Goal: Information Seeking & Learning: Learn about a topic

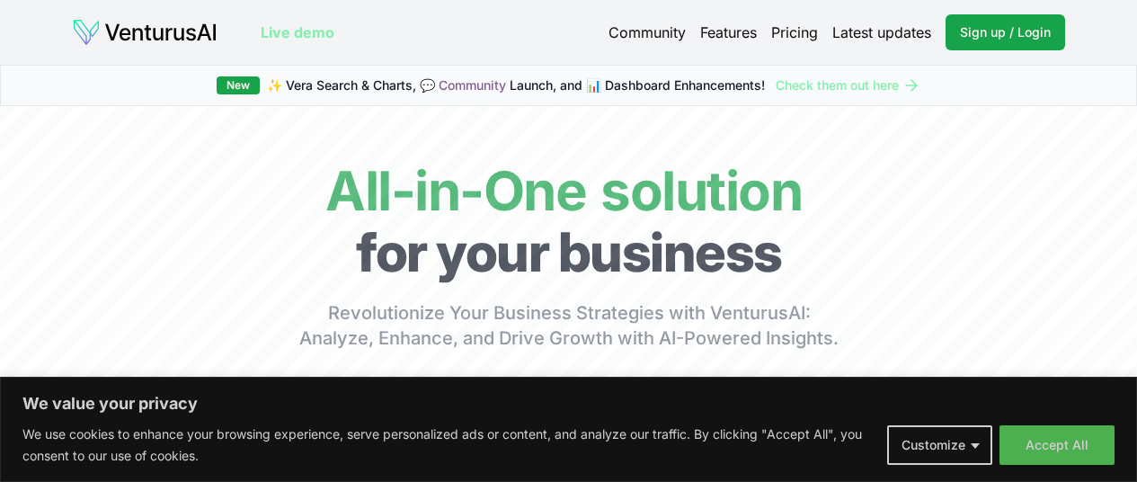
drag, startPoint x: 1005, startPoint y: 0, endPoint x: 1084, endPoint y: 72, distance: 107.5
click at [1084, 74] on div "New ✨ Vera Search & Charts, 💬 Community Launch, and 📊 Dashboard Enhancements! C…" at bounding box center [568, 85] width 1137 height 41
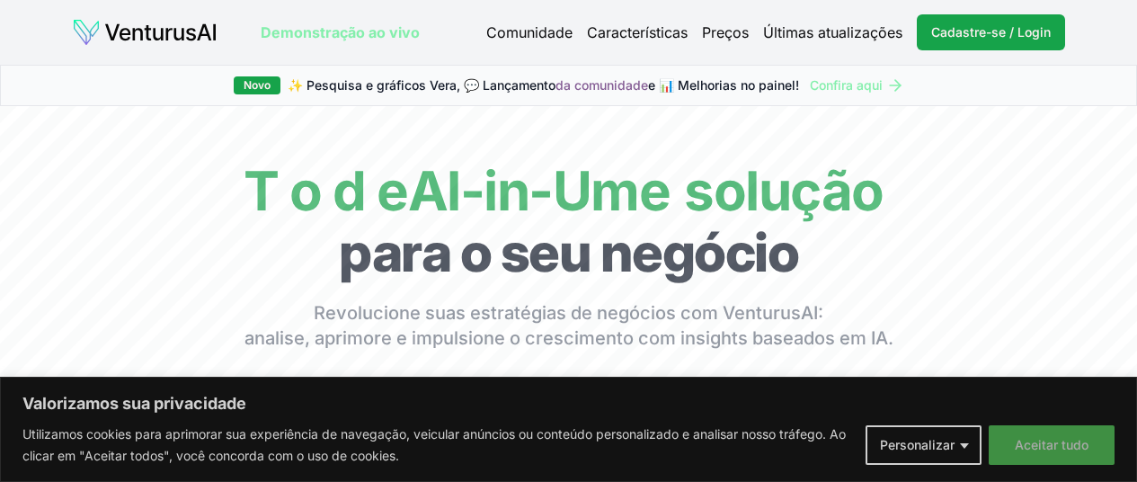
click at [1073, 449] on font "Aceitar tudo" at bounding box center [1051, 444] width 74 height 15
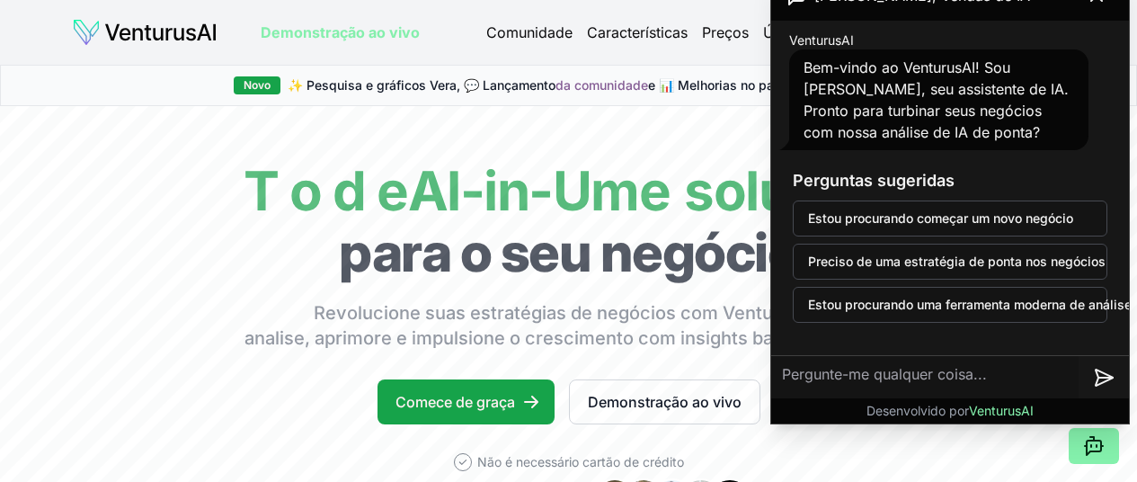
scroll to position [3, 0]
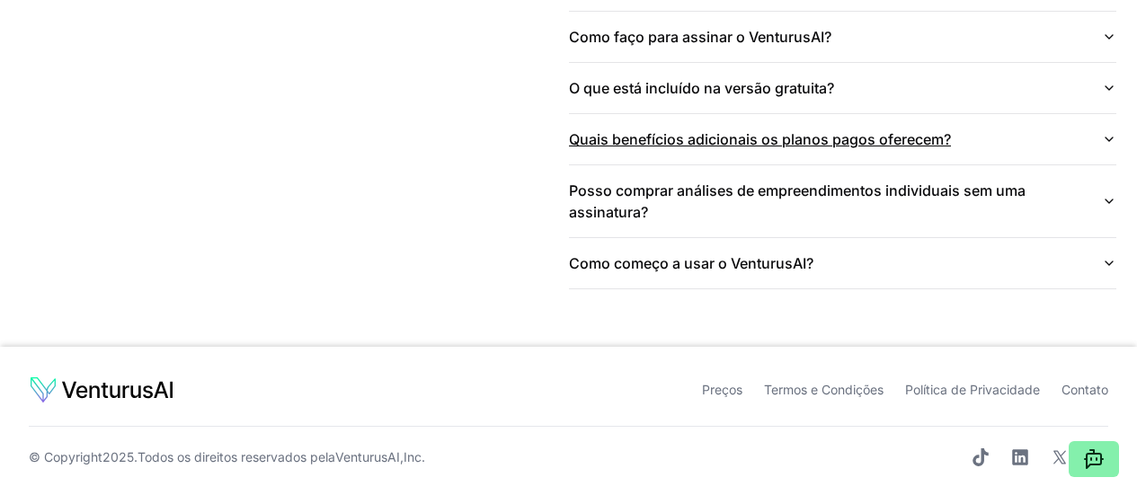
scroll to position [4492, 0]
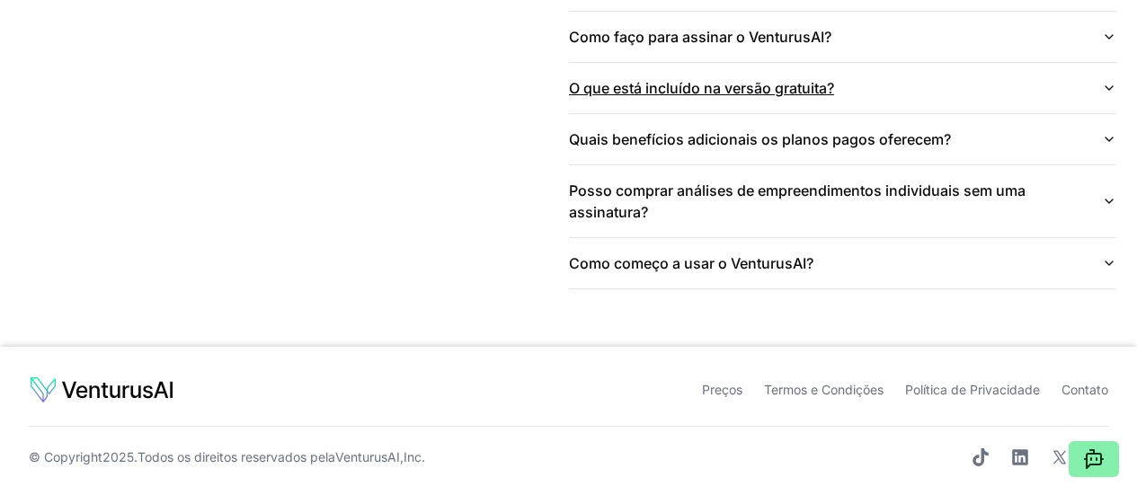
click at [1103, 95] on icon "button" at bounding box center [1108, 88] width 14 height 14
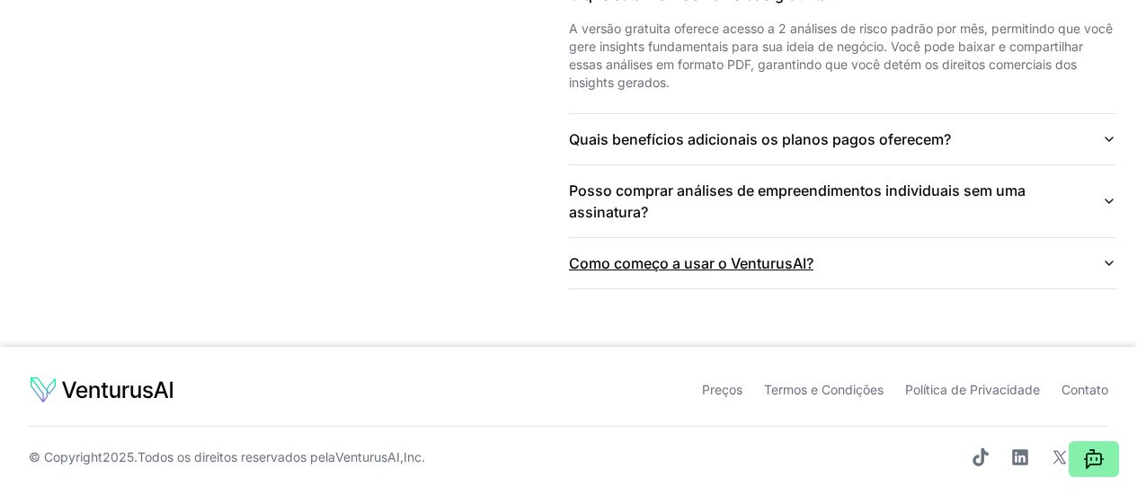
scroll to position [4672, 0]
click at [1112, 145] on icon "button" at bounding box center [1108, 139] width 14 height 14
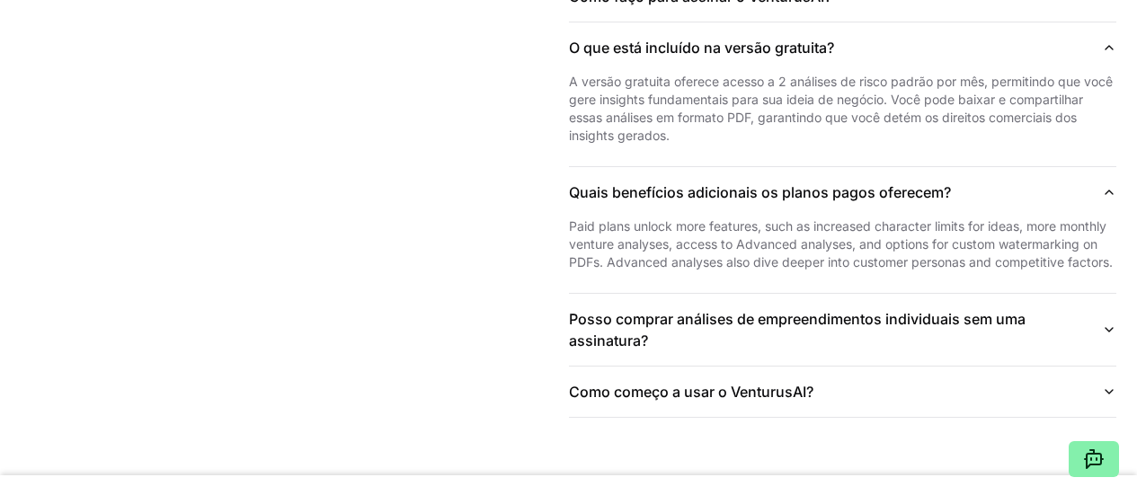
scroll to position [4403, 0]
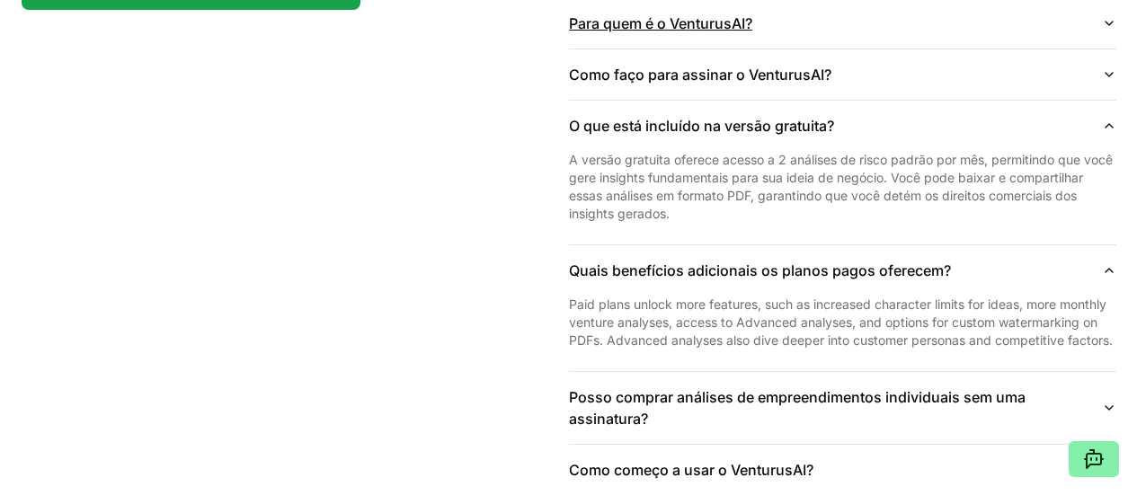
click at [1113, 31] on icon "button" at bounding box center [1108, 23] width 14 height 14
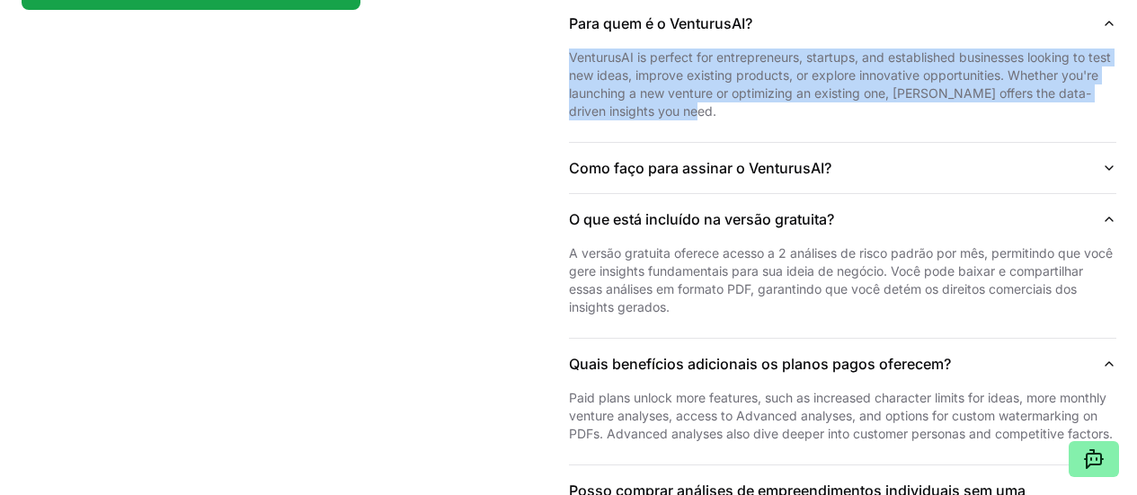
drag, startPoint x: 778, startPoint y: 248, endPoint x: 556, endPoint y: 193, distance: 228.6
click at [556, 193] on div "Perguntas frequentes Respostas rápidas para perguntas comuns Comece seu empreen…" at bounding box center [568, 217] width 1137 height 860
click at [802, 142] on div "VenturusAI is perfect for entrepreneurs, startups, and established businesses l…" at bounding box center [842, 95] width 547 height 93
drag, startPoint x: 791, startPoint y: 263, endPoint x: 566, endPoint y: 199, distance: 233.8
click at [566, 199] on div "Perguntas frequentes Respostas rápidas para perguntas comuns Comece seu empreen…" at bounding box center [568, 217] width 1137 height 860
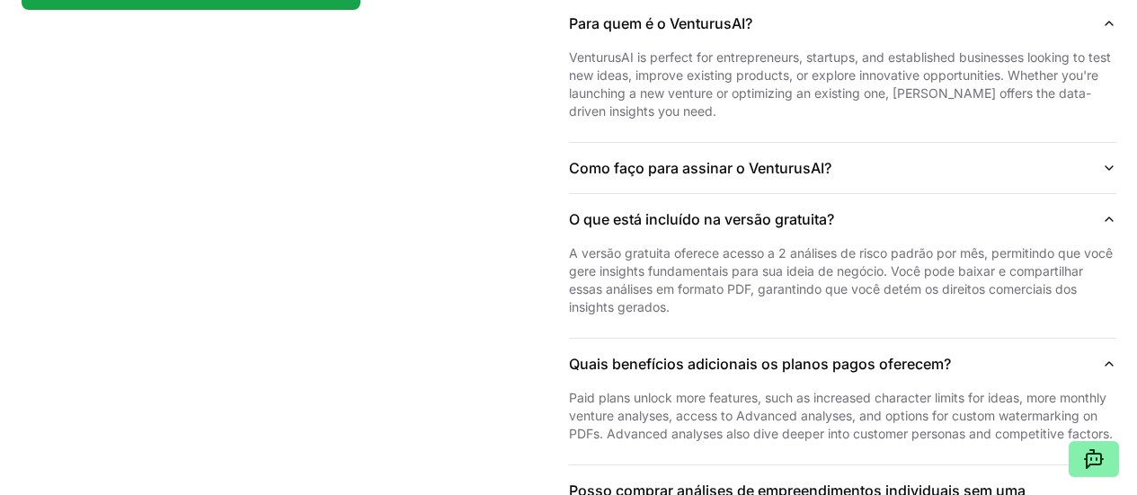
click at [339, 263] on div "Perguntas frequentes Respostas rápidas para perguntas comuns Comece seu empreen…" at bounding box center [568, 217] width 1137 height 860
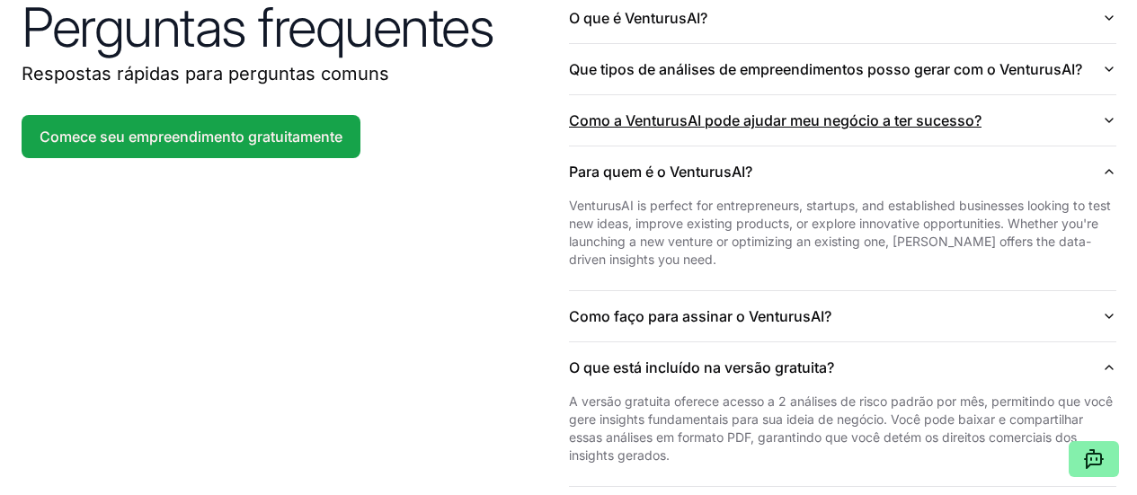
scroll to position [4223, 0]
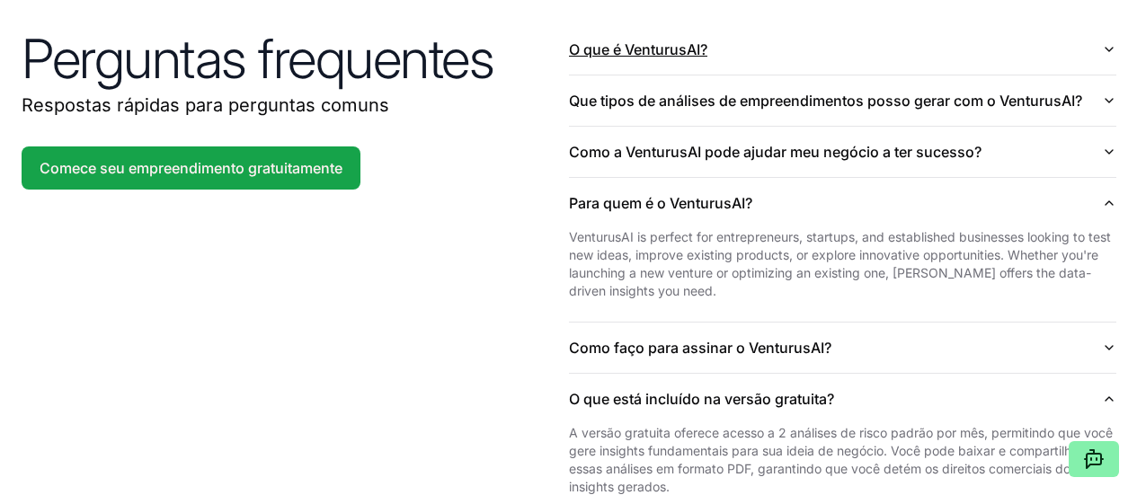
click at [1105, 57] on icon "button" at bounding box center [1108, 49] width 14 height 14
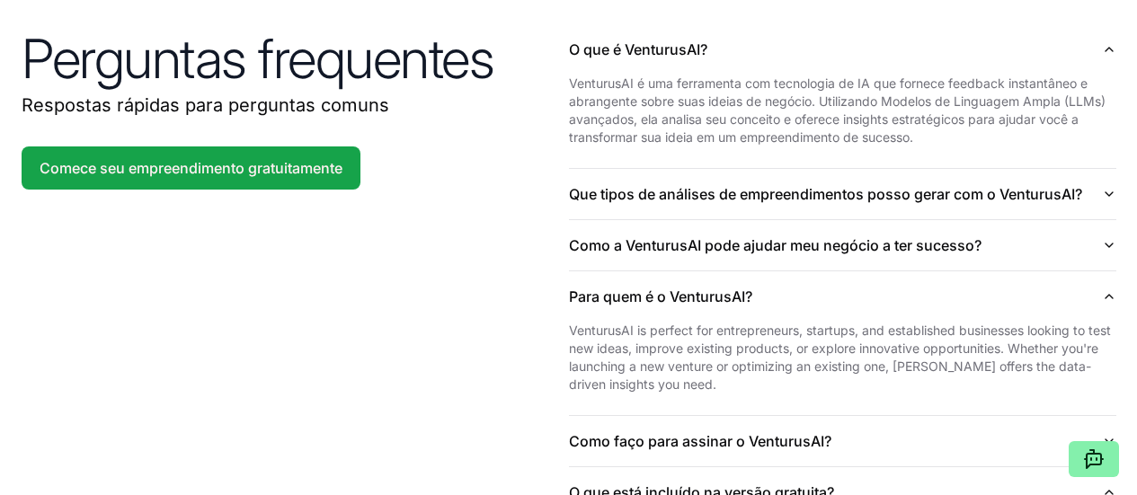
click at [715, 145] on font "VenturusAI é uma ferramenta com tecnologia de IA que fornece feedback instantân…" at bounding box center [837, 109] width 536 height 69
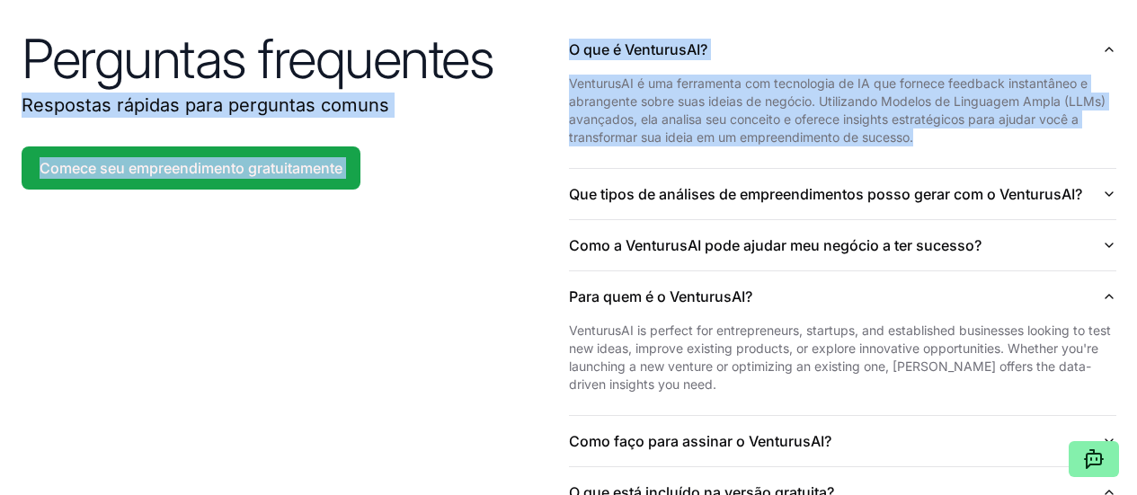
drag, startPoint x: 932, startPoint y: 279, endPoint x: 542, endPoint y: 216, distance: 395.1
click at [542, 216] on div "Perguntas frequentes Respostas rápidas para perguntas comuns Comece seu empreen…" at bounding box center [568, 443] width 1137 height 953
click at [535, 118] on p "Respostas rápidas para perguntas comuns" at bounding box center [295, 105] width 547 height 25
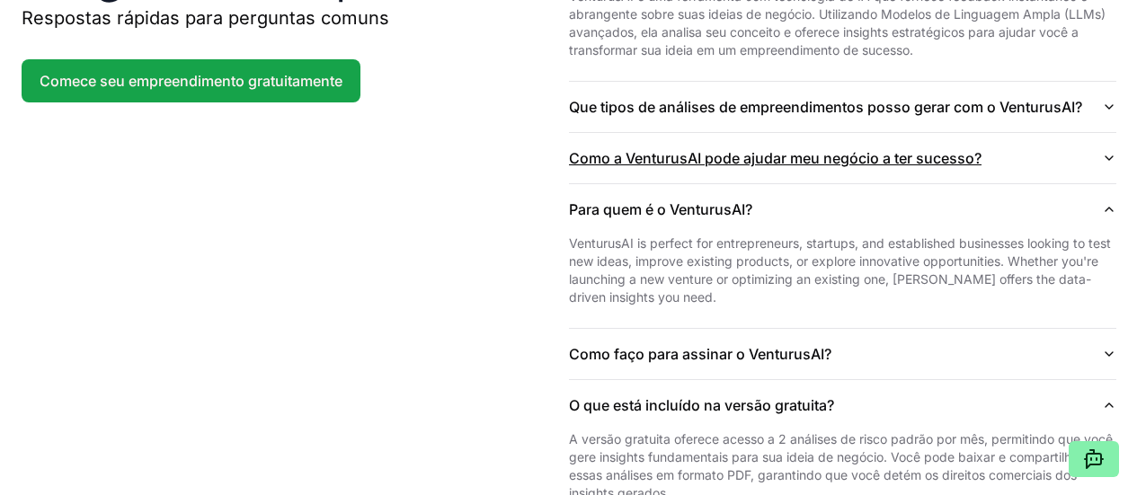
scroll to position [4313, 0]
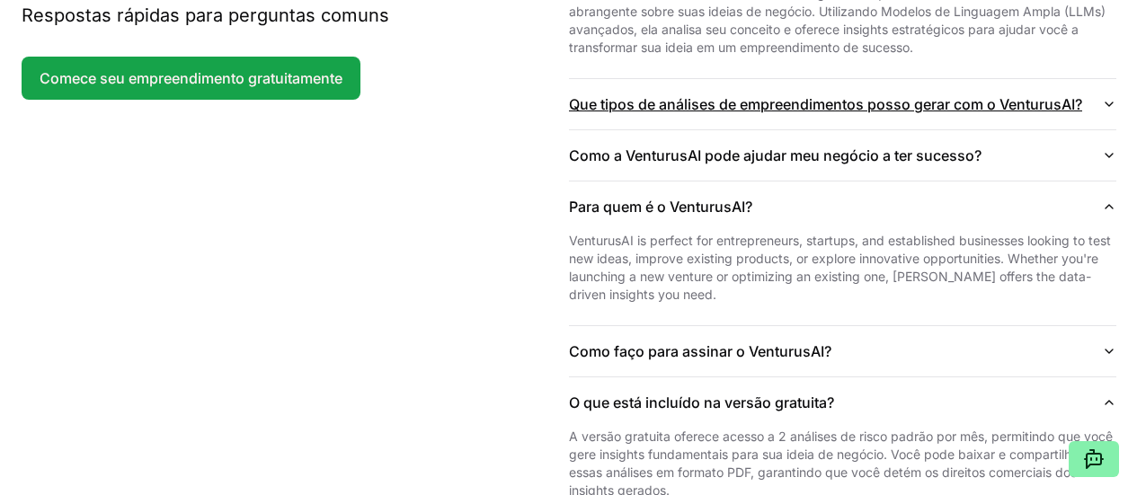
click at [1105, 106] on icon "button" at bounding box center [1107, 104] width 7 height 4
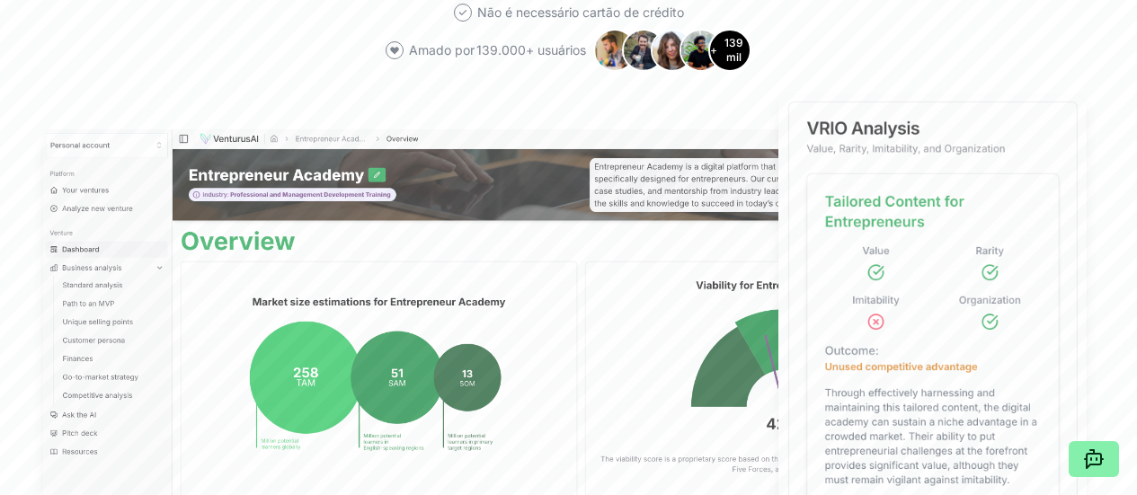
scroll to position [0, 0]
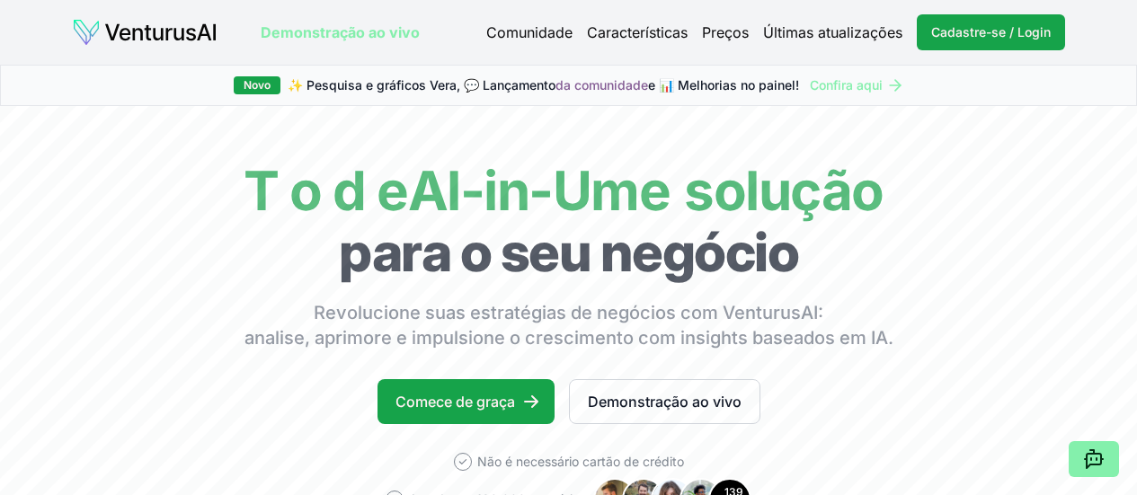
click at [345, 32] on font "Demonstração ao vivo" at bounding box center [340, 32] width 159 height 18
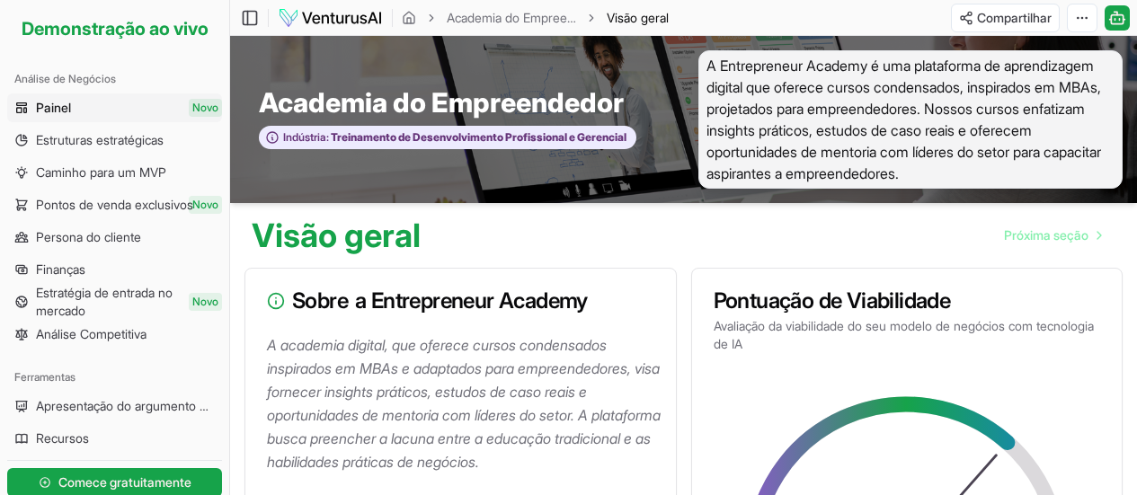
click at [128, 28] on li "Demonstração ao vivo" at bounding box center [114, 28] width 215 height 43
click at [57, 272] on font "Finanças" at bounding box center [60, 268] width 49 height 15
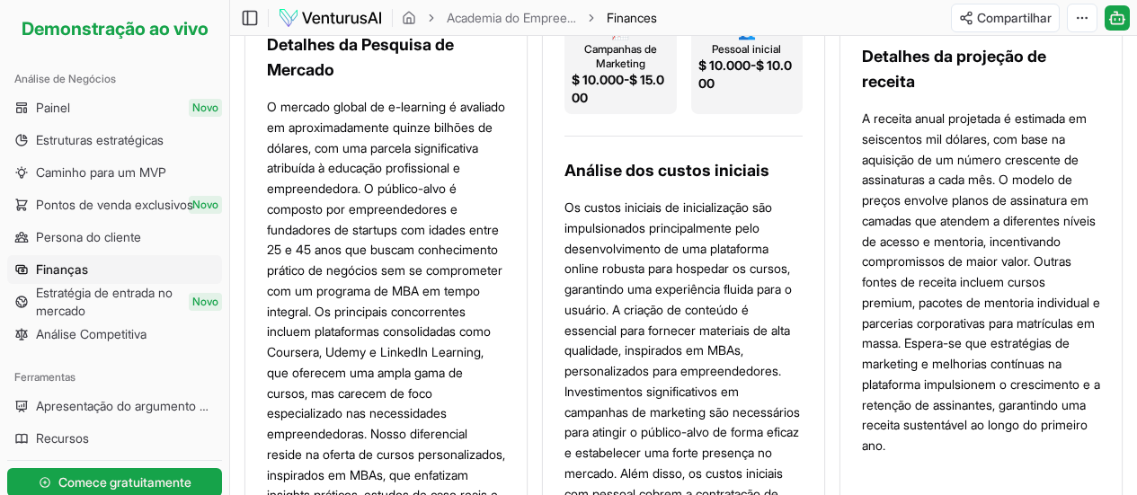
scroll to position [629, 0]
